Goal: Navigation & Orientation: Find specific page/section

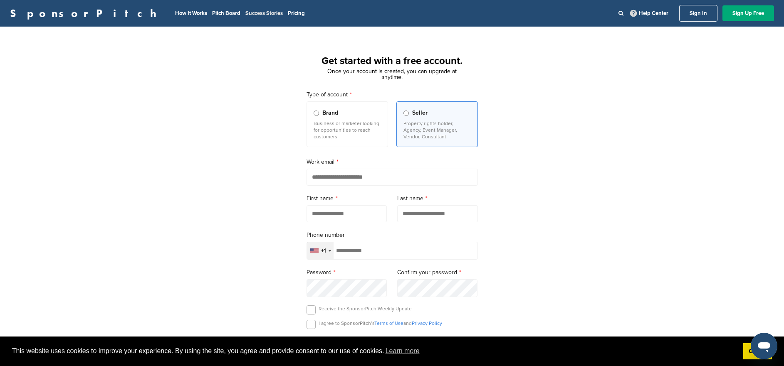
click at [245, 12] on link "Success Stories" at bounding box center [263, 13] width 37 height 7
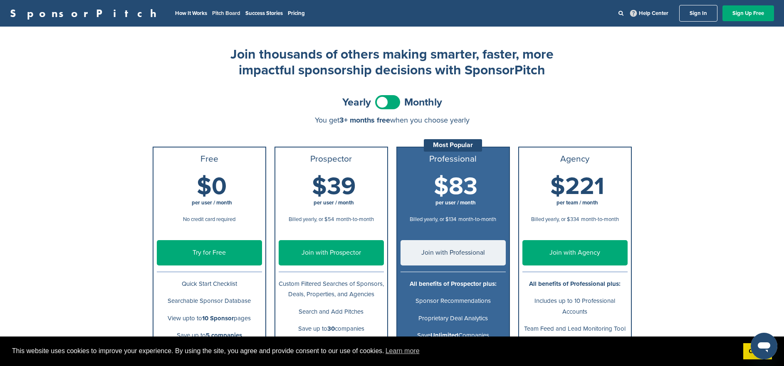
click at [212, 11] on link "Pitch Board" at bounding box center [226, 13] width 28 height 7
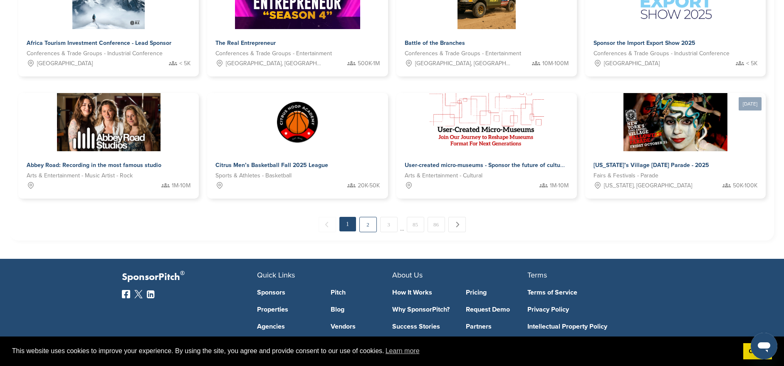
click at [367, 224] on link "2" at bounding box center [367, 224] width 17 height 15
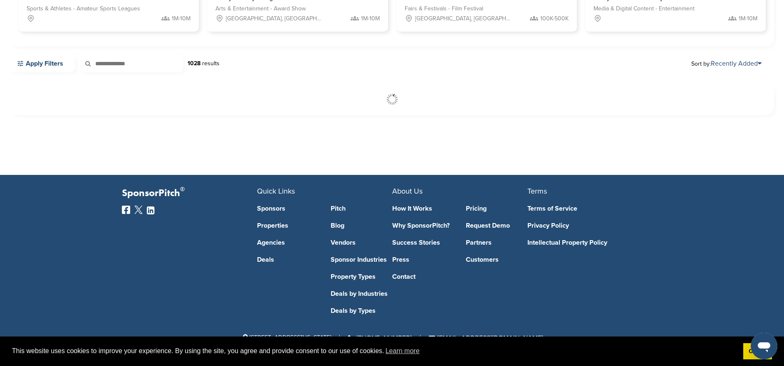
scroll to position [191, 0]
